Goal: Information Seeking & Learning: Check status

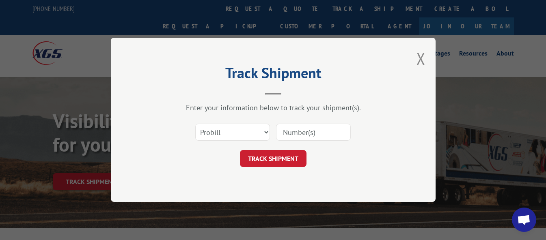
click at [239, 130] on select "Select category... Probill BOL PO" at bounding box center [232, 132] width 75 height 17
select select "bol"
click at [195, 124] on select "Select category... Probill BOL PO" at bounding box center [232, 132] width 75 height 17
click at [301, 136] on input at bounding box center [313, 132] width 75 height 17
type input "3395186"
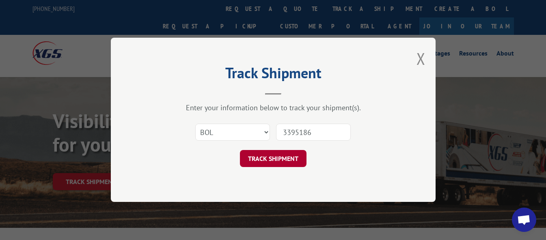
click at [275, 157] on button "TRACK SHIPMENT" at bounding box center [273, 159] width 67 height 17
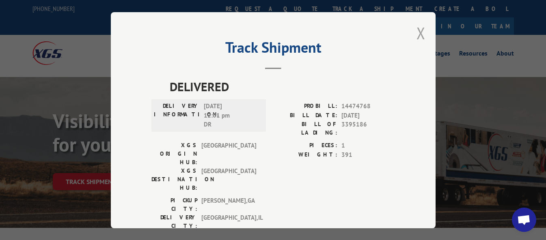
click at [416, 28] on button "Close modal" at bounding box center [420, 33] width 9 height 22
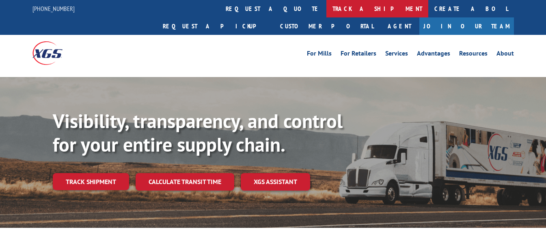
click at [326, 6] on link "track a shipment" at bounding box center [377, 8] width 102 height 17
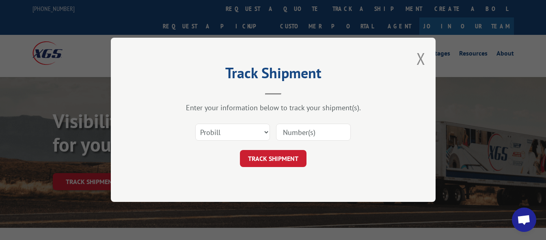
click at [283, 131] on input at bounding box center [313, 132] width 75 height 17
type input "17695830"
click at [277, 160] on button "TRACK SHIPMENT" at bounding box center [273, 159] width 67 height 17
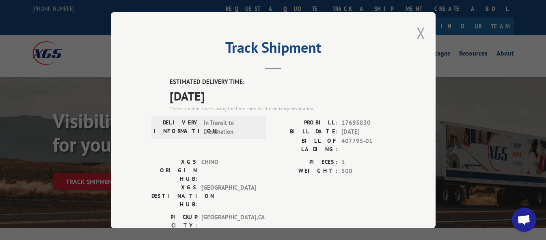
click at [417, 31] on button "Close modal" at bounding box center [420, 33] width 9 height 22
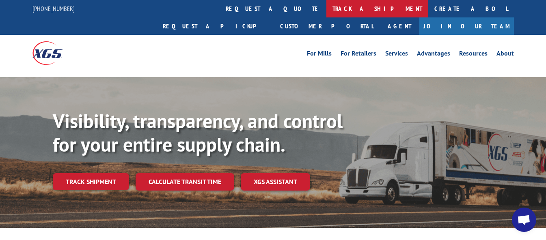
click at [326, 13] on link "track a shipment" at bounding box center [377, 8] width 102 height 17
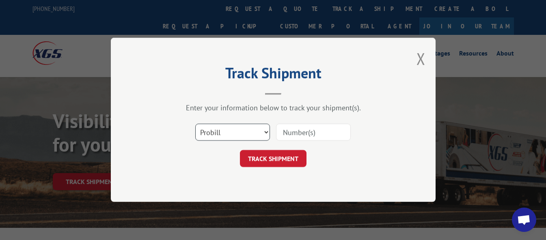
click at [234, 135] on select "Select category... Probill BOL PO" at bounding box center [232, 132] width 75 height 17
click at [298, 134] on input at bounding box center [313, 132] width 75 height 17
click at [309, 135] on input "17" at bounding box center [313, 132] width 75 height 17
type input "17695830"
click button "TRACK SHIPMENT" at bounding box center [273, 159] width 67 height 17
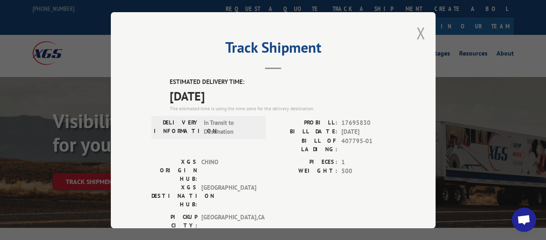
click at [419, 24] on button "Close modal" at bounding box center [420, 33] width 9 height 22
